Goal: Navigation & Orientation: Find specific page/section

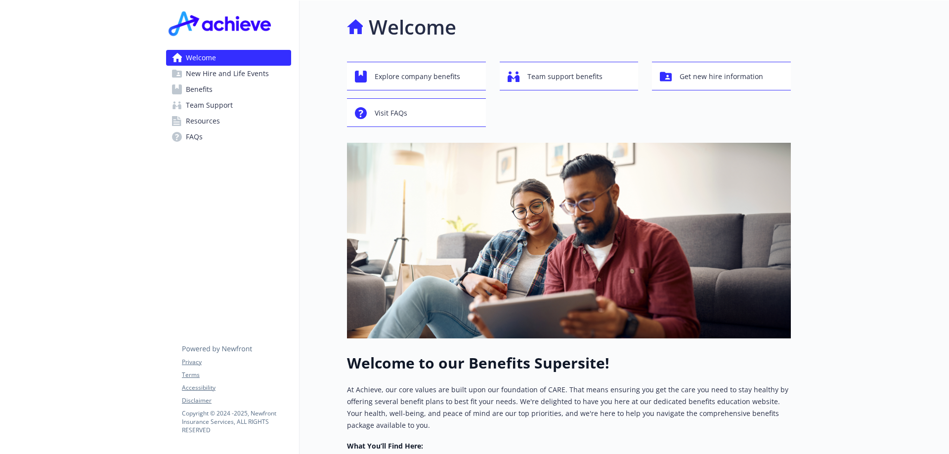
click at [202, 92] on span "Benefits" at bounding box center [199, 90] width 27 height 16
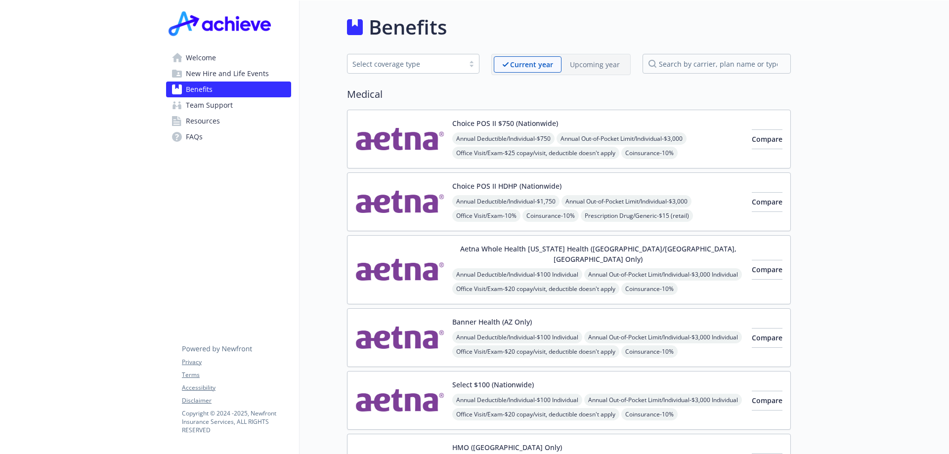
click at [204, 103] on span "Team Support" at bounding box center [209, 105] width 47 height 16
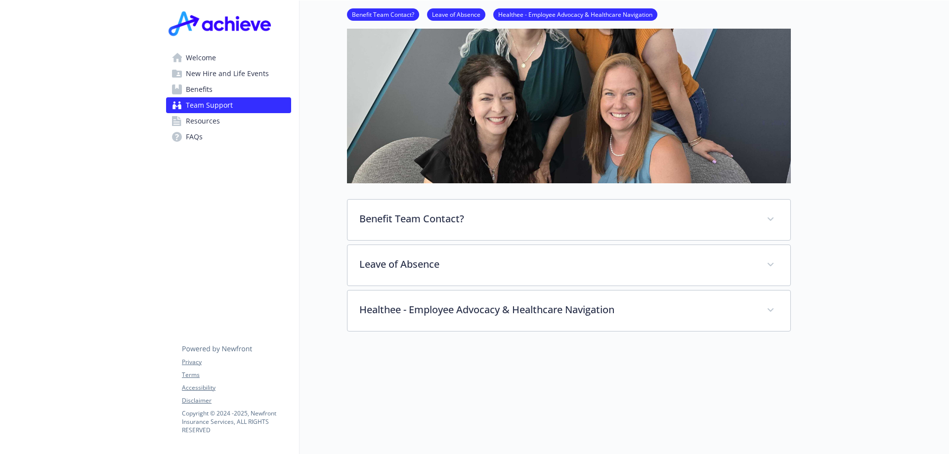
scroll to position [228, 0]
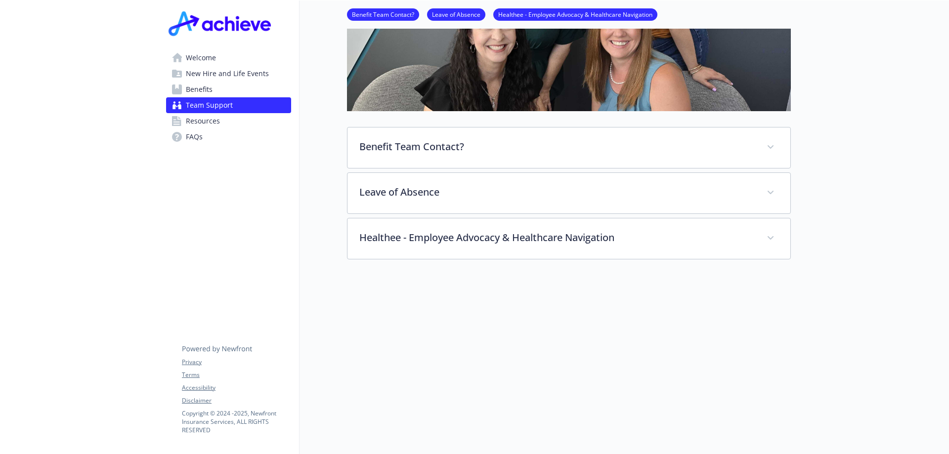
click at [223, 123] on link "Resources" at bounding box center [228, 121] width 125 height 16
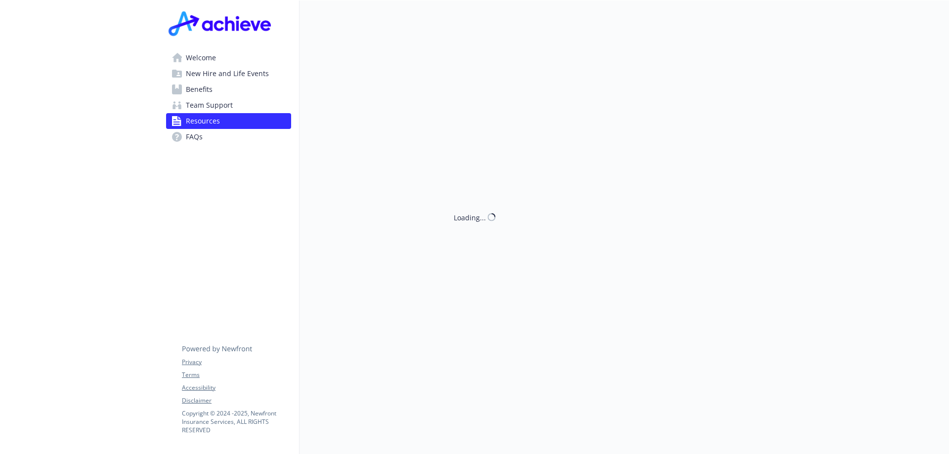
scroll to position [228, 0]
